Goal: Task Accomplishment & Management: Complete application form

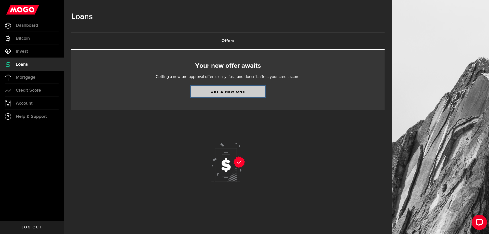
click at [204, 90] on link "Get a new one" at bounding box center [228, 91] width 74 height 11
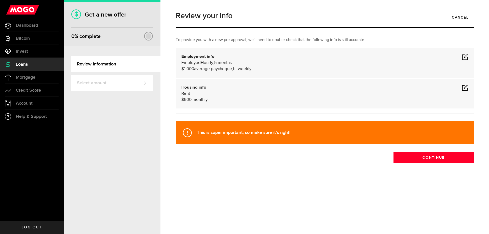
click at [399, 152] on div "This is super important, so make sure it's right! Continue" at bounding box center [325, 141] width 306 height 44
click at [407, 160] on button "Continue" at bounding box center [434, 157] width 80 height 11
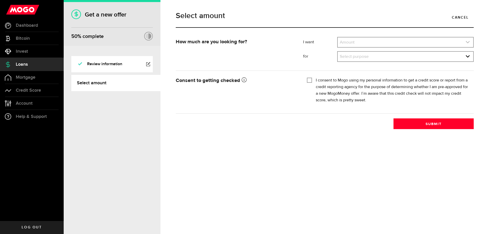
click at [377, 42] on link "expand select" at bounding box center [406, 42] width 136 height 10
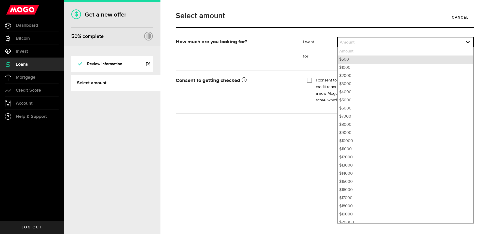
click at [370, 60] on li "$500" at bounding box center [406, 60] width 136 height 8
select select "500"
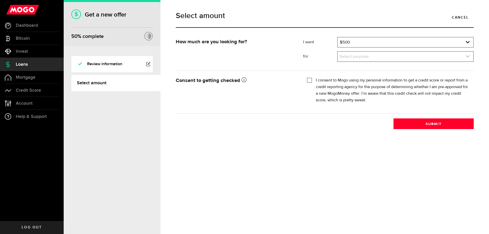
click at [358, 54] on link "expand select" at bounding box center [406, 57] width 136 height 10
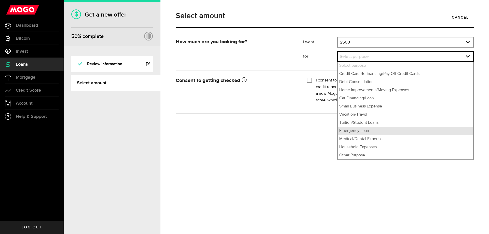
click at [360, 132] on li "Emergency Loan" at bounding box center [406, 131] width 136 height 8
select select "Emergency Loan"
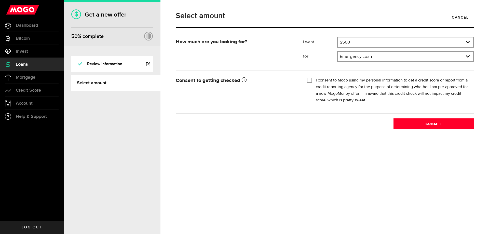
click at [307, 79] on div "Tick this box so that we can show you your credit score! I consent to Mogo usin…" at bounding box center [388, 92] width 171 height 33
click at [406, 123] on button "Submit" at bounding box center [434, 123] width 80 height 11
click at [309, 82] on input "I consent to Mogo using my personal information to get a credit score or report…" at bounding box center [309, 79] width 5 height 5
checkbox input "true"
click at [404, 126] on button "Submit" at bounding box center [434, 123] width 80 height 11
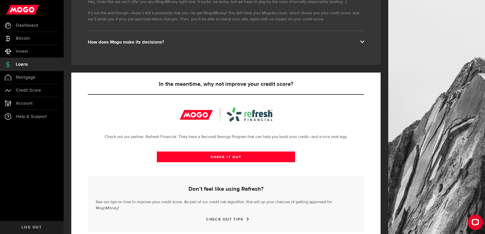
scroll to position [110, 0]
